Goal: Transaction & Acquisition: Subscribe to service/newsletter

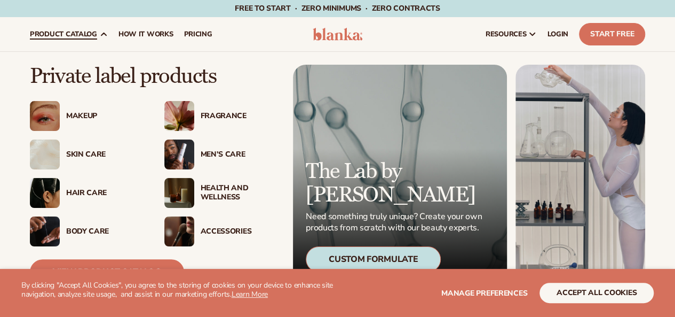
click at [83, 34] on span "product catalog" at bounding box center [63, 34] width 67 height 9
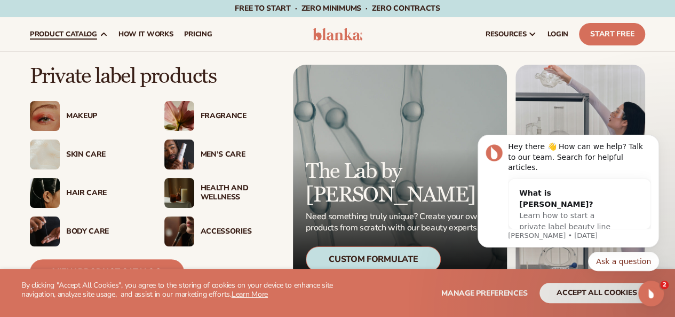
click at [85, 120] on div "Makeup" at bounding box center [104, 116] width 77 height 9
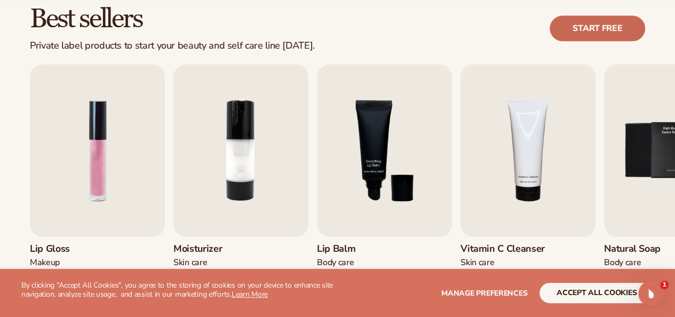
click at [598, 27] on link "Start free" at bounding box center [598, 28] width 96 height 26
